Goal: Check status: Check status

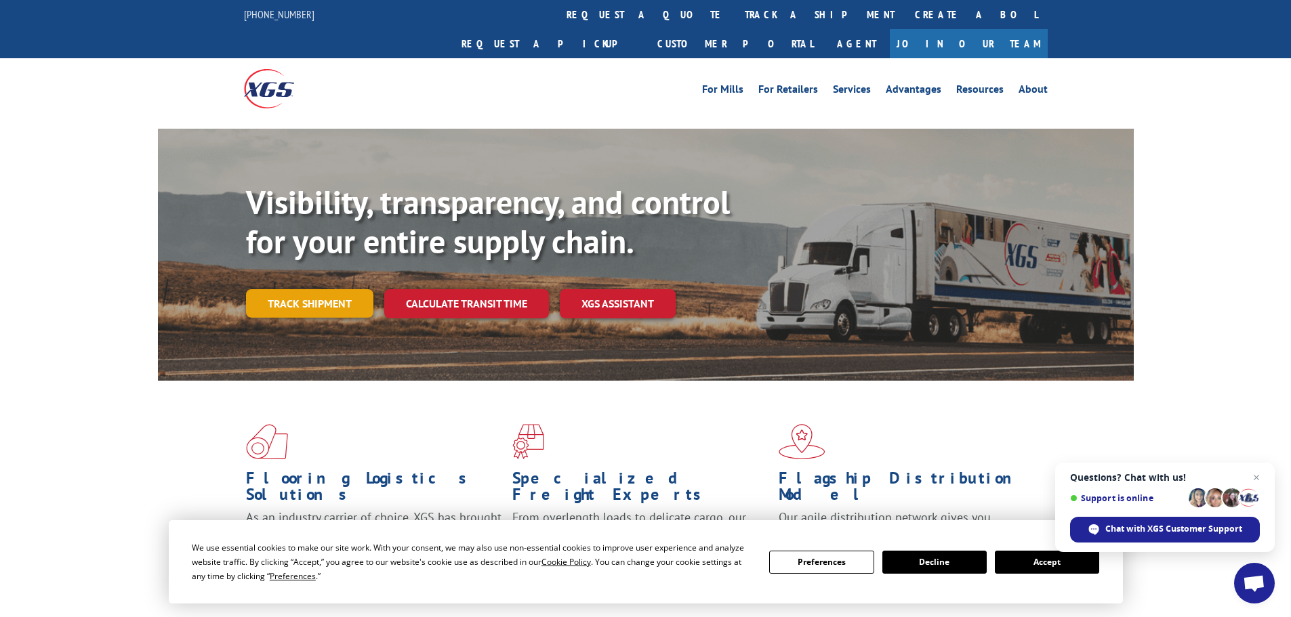
click at [346, 289] on link "Track shipment" at bounding box center [309, 303] width 127 height 28
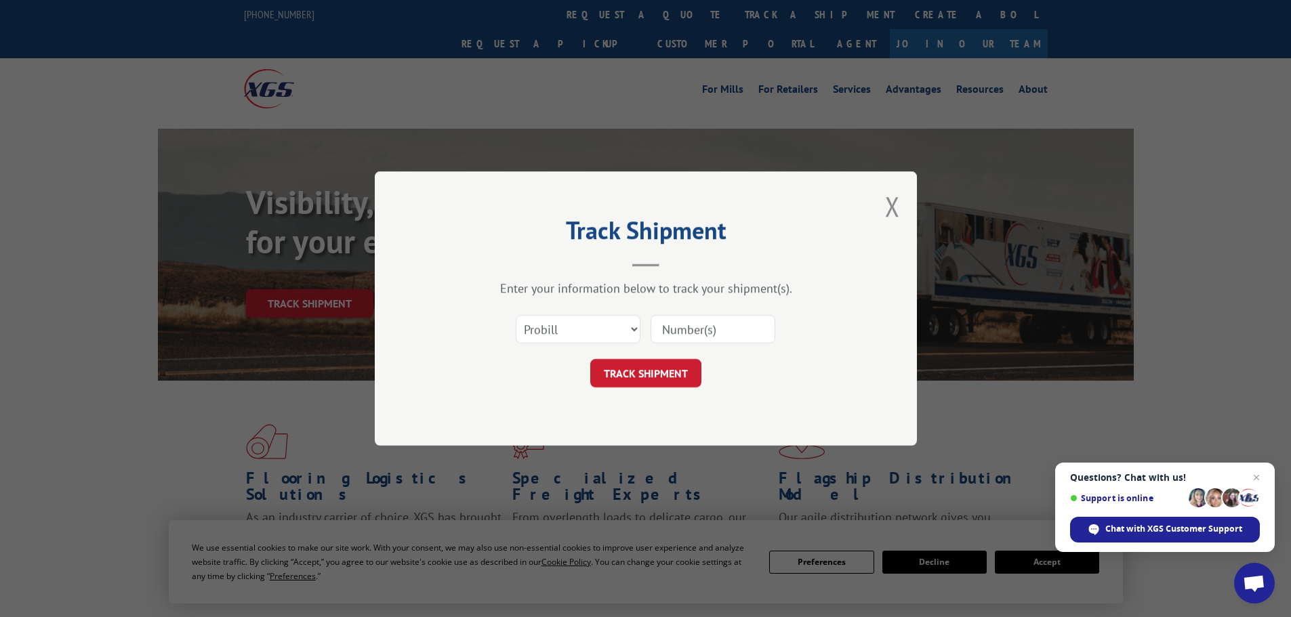
click at [697, 335] on input at bounding box center [713, 329] width 125 height 28
click at [699, 337] on input at bounding box center [713, 329] width 125 height 28
click at [462, 324] on div "Select category... Probill BOL PO" at bounding box center [646, 329] width 407 height 45
click at [533, 324] on select "Select category... Probill BOL PO" at bounding box center [578, 329] width 125 height 28
select select "bol"
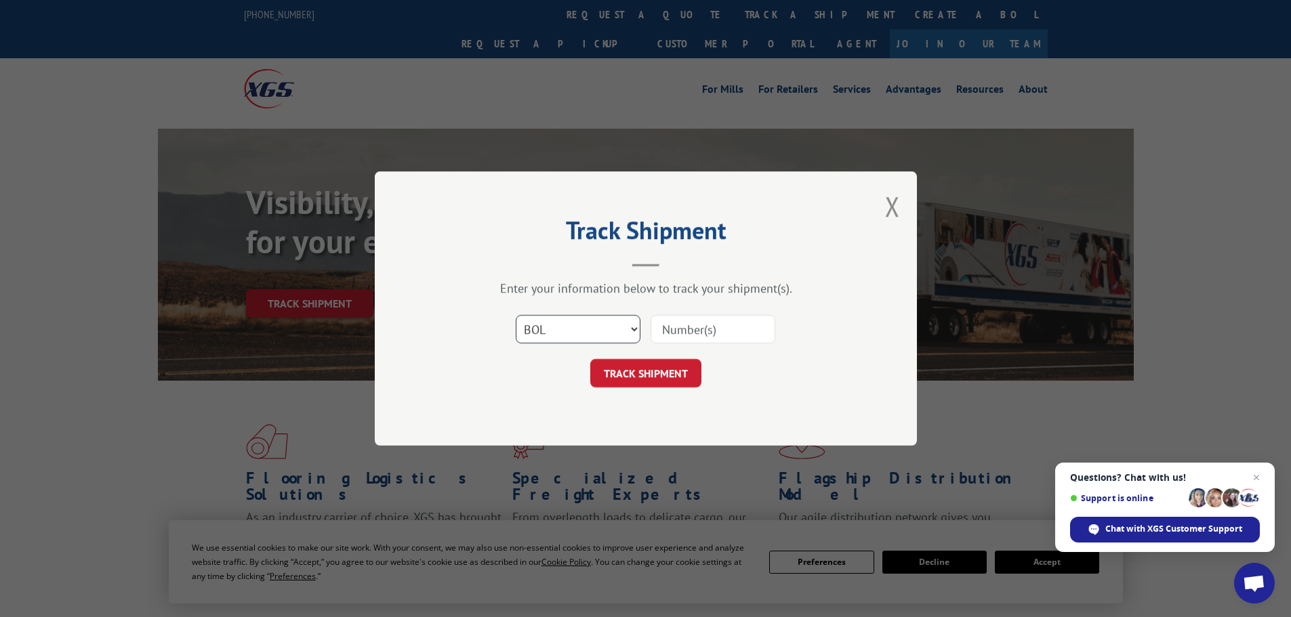
click at [516, 315] on select "Select category... Probill BOL PO" at bounding box center [578, 329] width 125 height 28
click at [691, 333] on input at bounding box center [713, 329] width 125 height 28
paste input "7061933"
type input "7061933"
click at [661, 365] on button "TRACK SHIPMENT" at bounding box center [645, 373] width 111 height 28
